Goal: Transaction & Acquisition: Download file/media

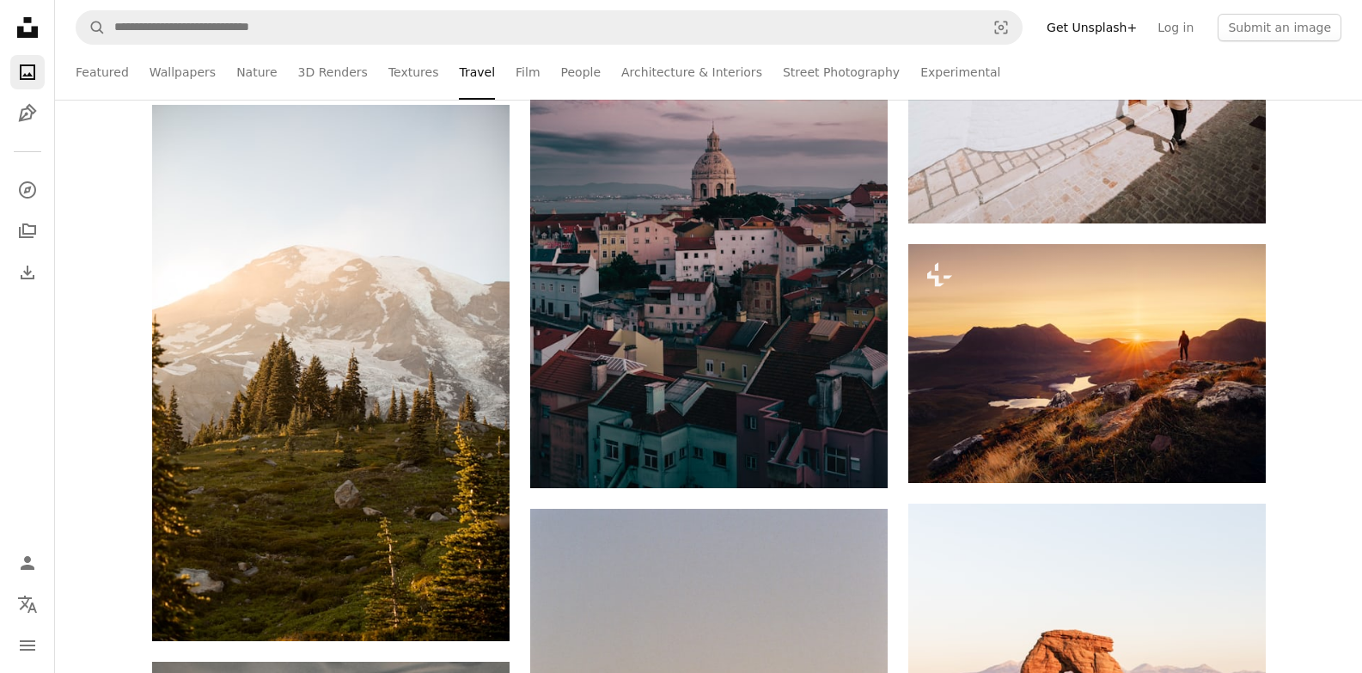
scroll to position [11430, 0]
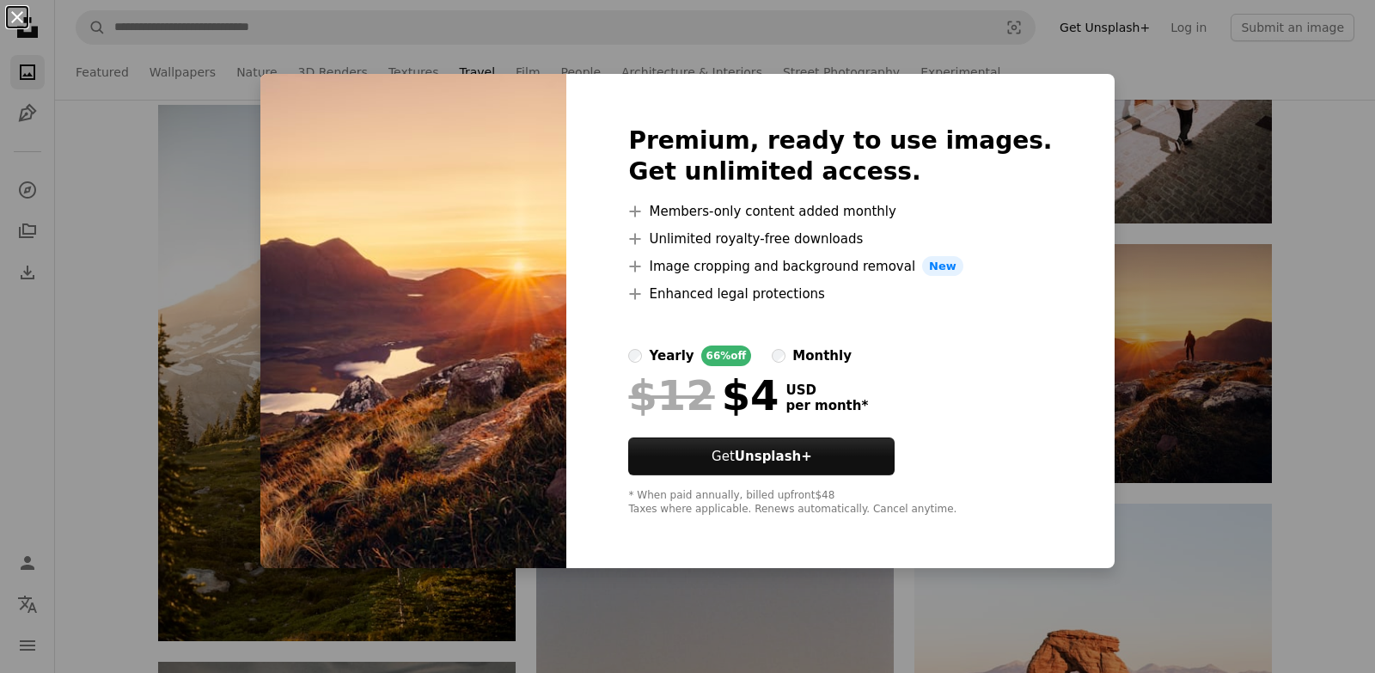
click at [20, 12] on button "An X shape" at bounding box center [17, 17] width 21 height 21
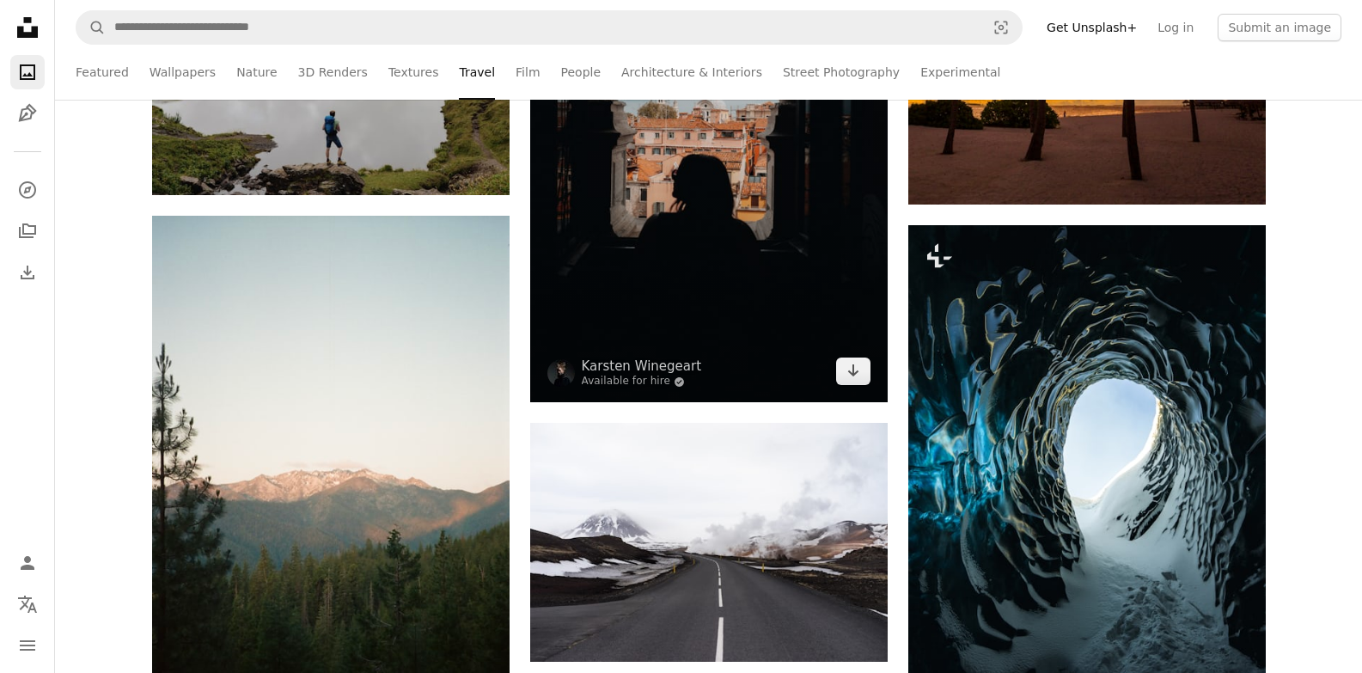
scroll to position [12290, 0]
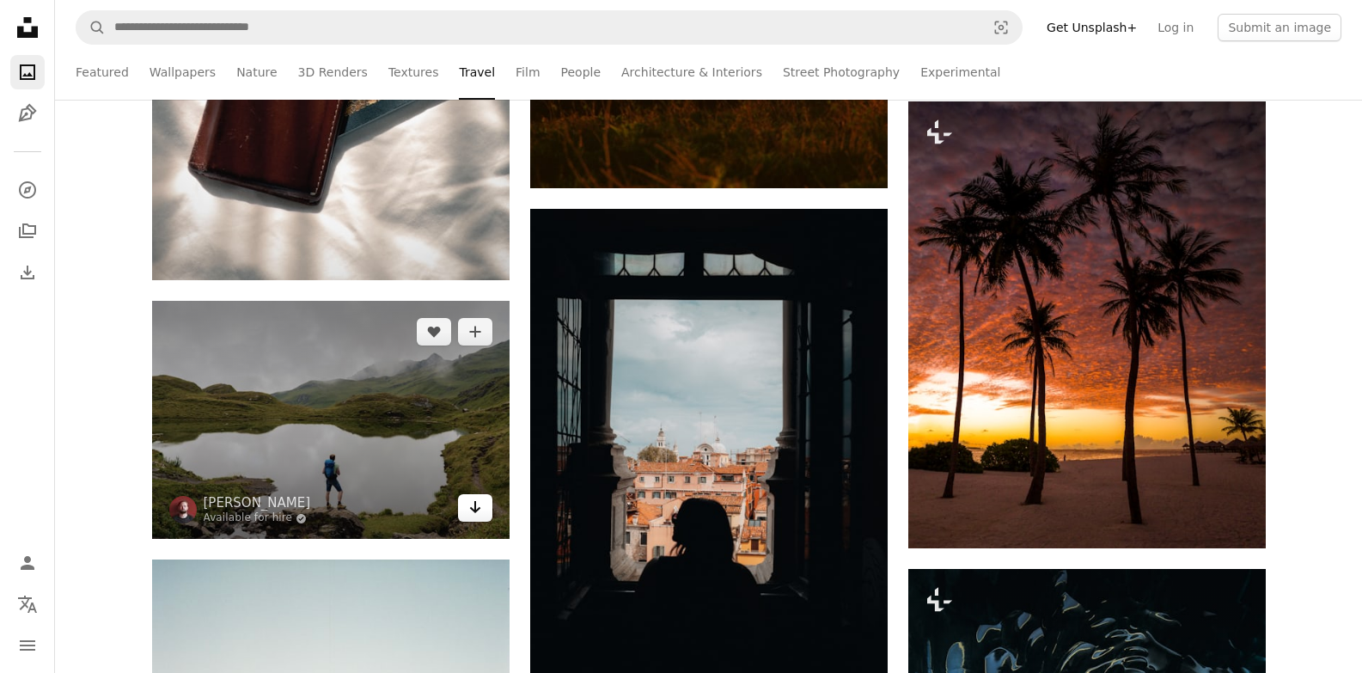
click at [468, 511] on icon "Arrow pointing down" at bounding box center [475, 507] width 14 height 21
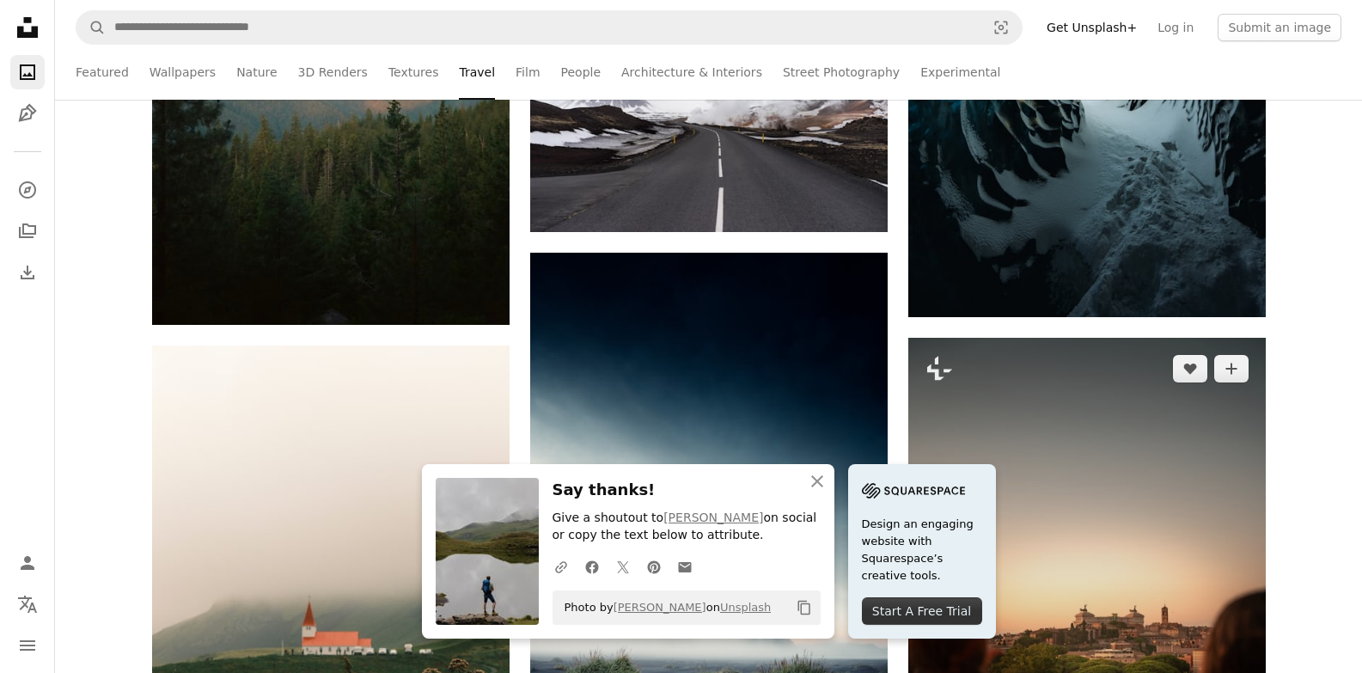
scroll to position [13149, 0]
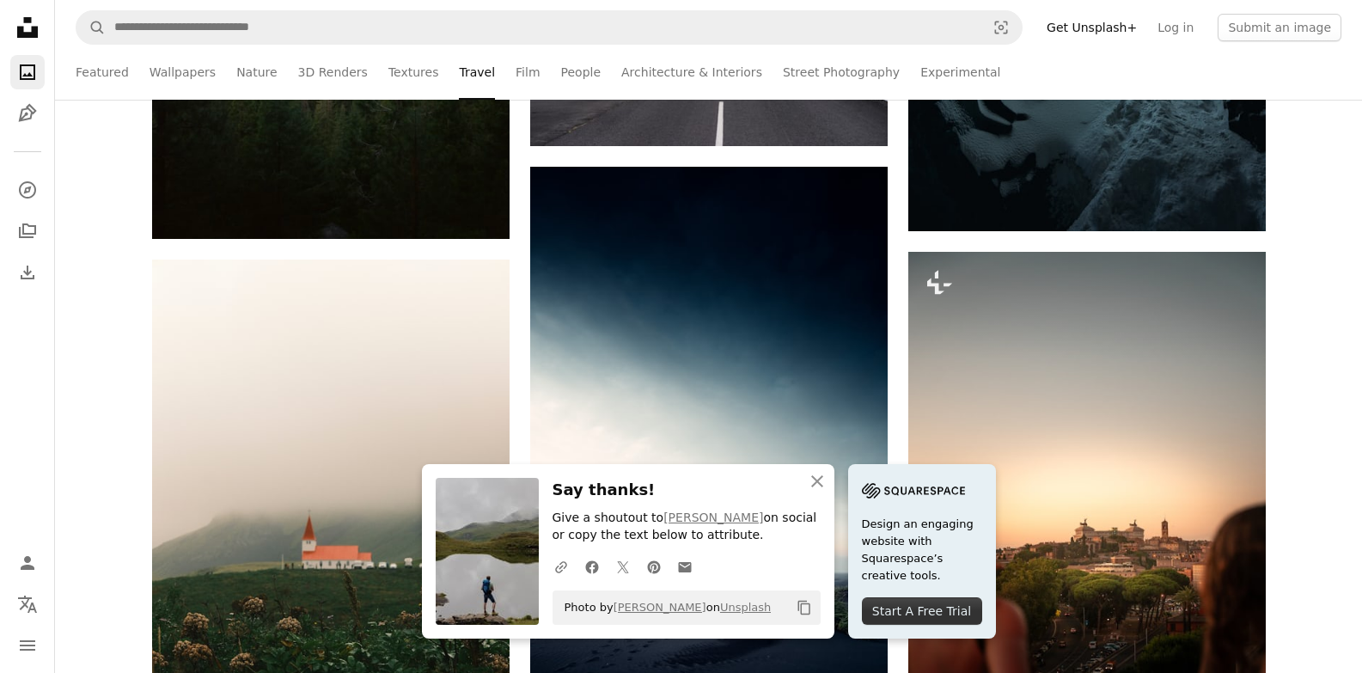
click at [1307, 502] on div "–– ––– ––– –– ––– – ––– ––– –––– – – –– ––– – – ––– –– –– –––– –– On-brand and …" at bounding box center [708, 446] width 1307 height 26272
click at [821, 478] on icon "button" at bounding box center [817, 481] width 12 height 12
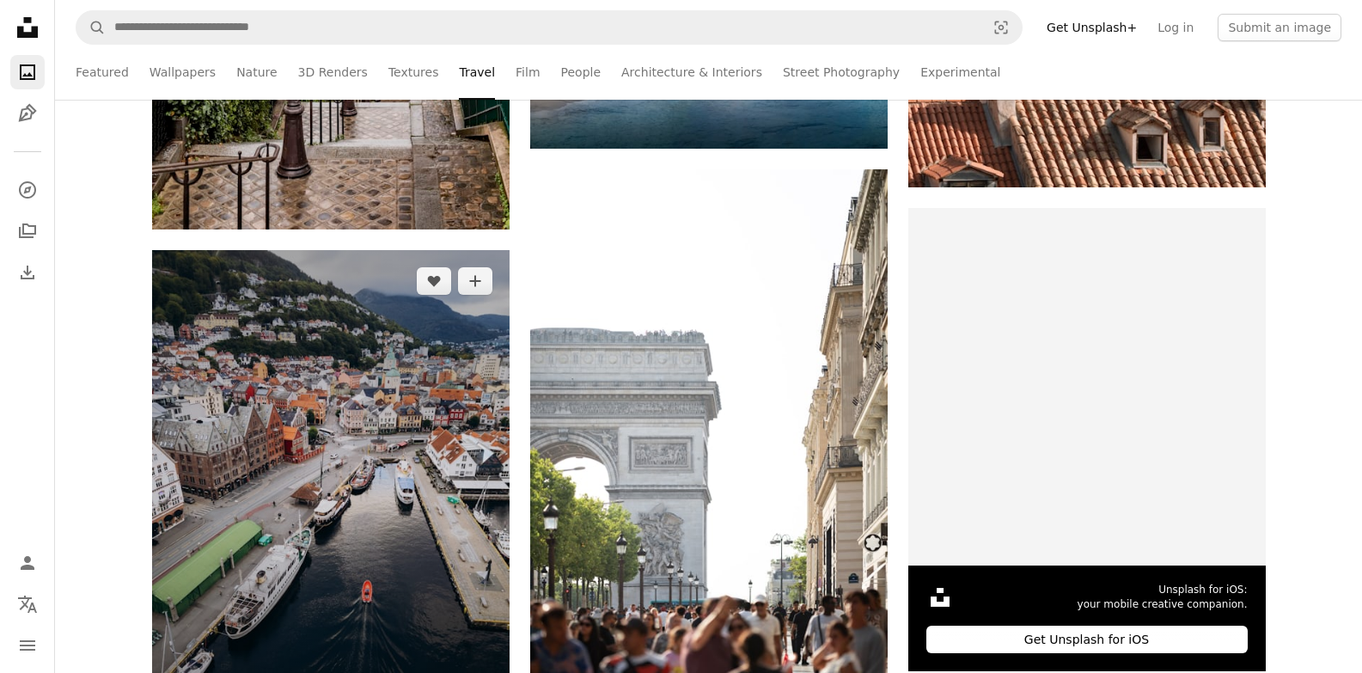
scroll to position [6016, 0]
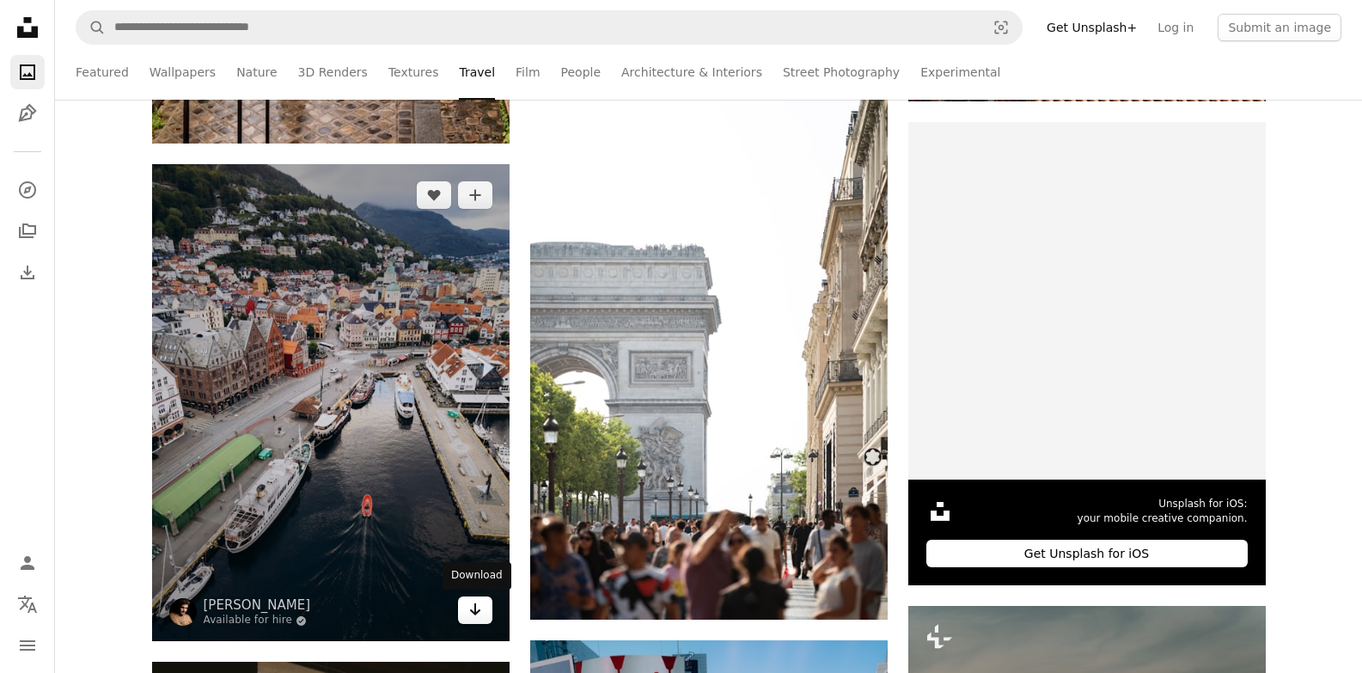
click at [485, 612] on link "Arrow pointing down" at bounding box center [475, 610] width 34 height 28
